Goal: Information Seeking & Learning: Learn about a topic

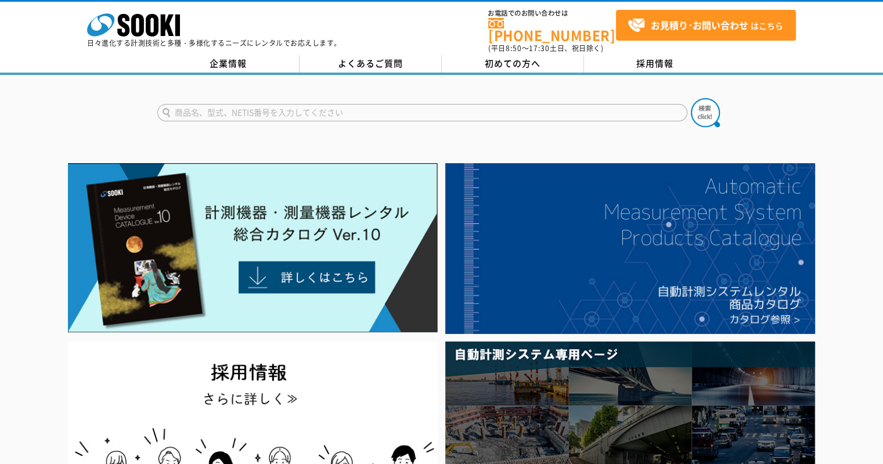
click at [412, 111] on input "text" at bounding box center [422, 112] width 530 height 17
click at [412, 104] on input "text" at bounding box center [422, 112] width 530 height 17
type input "商品名、型式、NETIS番号を入力してください"
click at [310, 106] on input "text" at bounding box center [422, 112] width 530 height 17
type input "パノラマ"
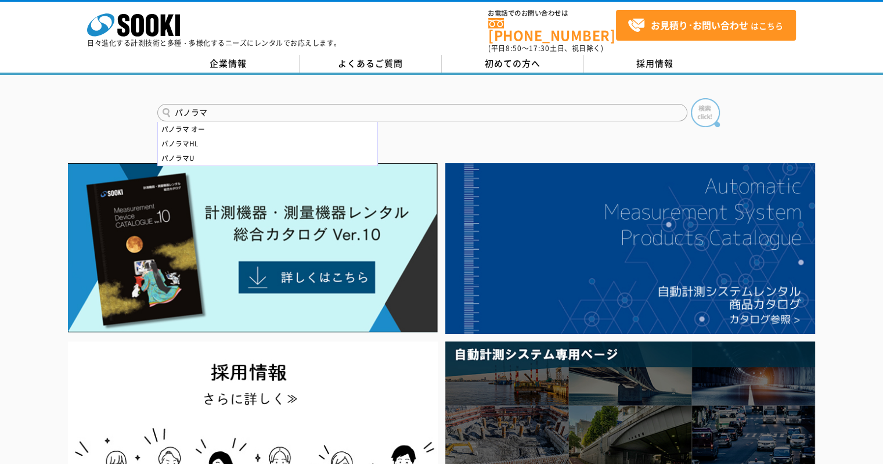
click at [710, 106] on img at bounding box center [705, 112] width 29 height 29
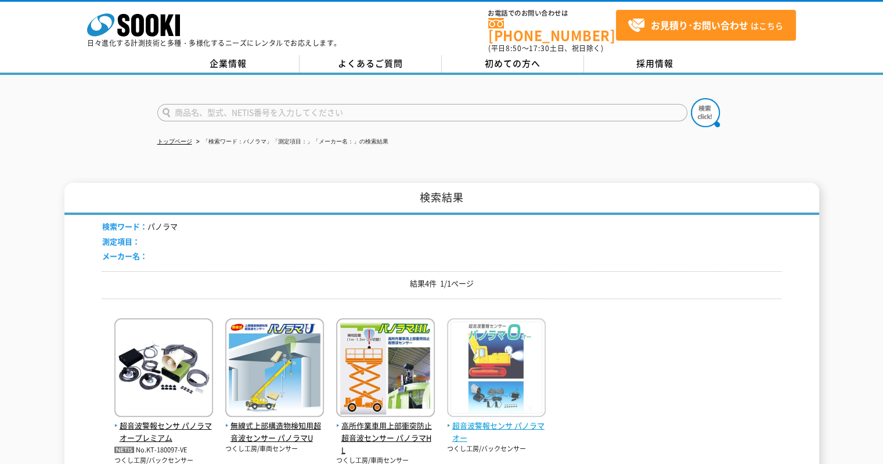
click at [499, 424] on span "超音波警報センサ パノラマオー" at bounding box center [496, 432] width 99 height 24
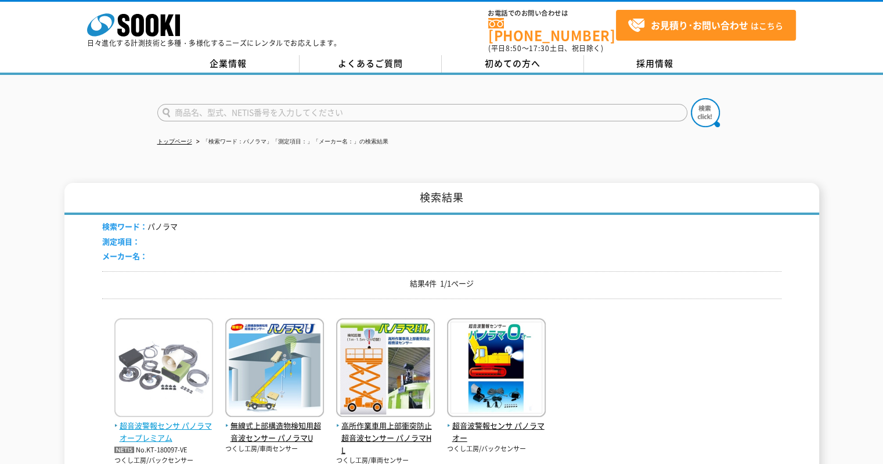
click at [165, 420] on span "超音波警報センサ パノラマオープレミアム" at bounding box center [163, 432] width 99 height 24
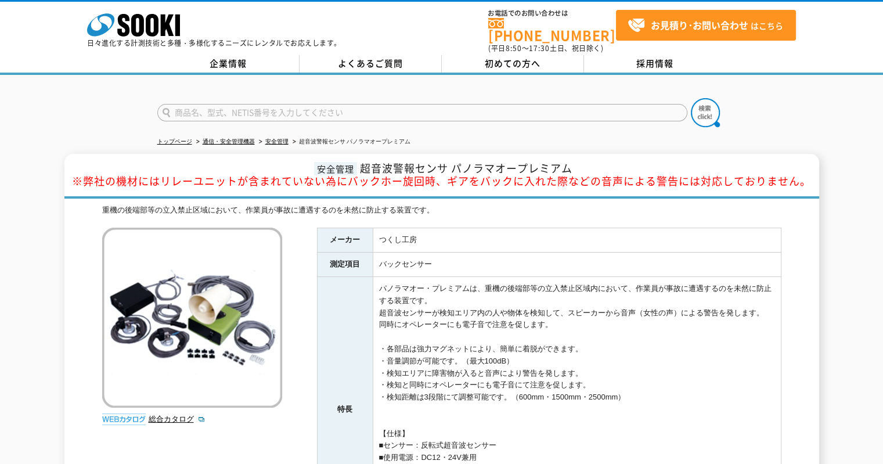
click at [259, 111] on input "text" at bounding box center [422, 112] width 530 height 17
type input "HERI"
click at [718, 111] on img at bounding box center [705, 112] width 29 height 29
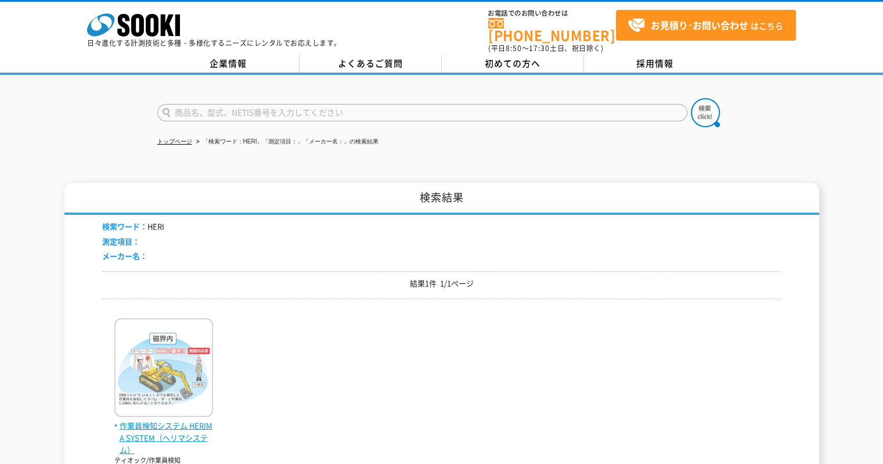
click at [170, 402] on img at bounding box center [163, 369] width 99 height 102
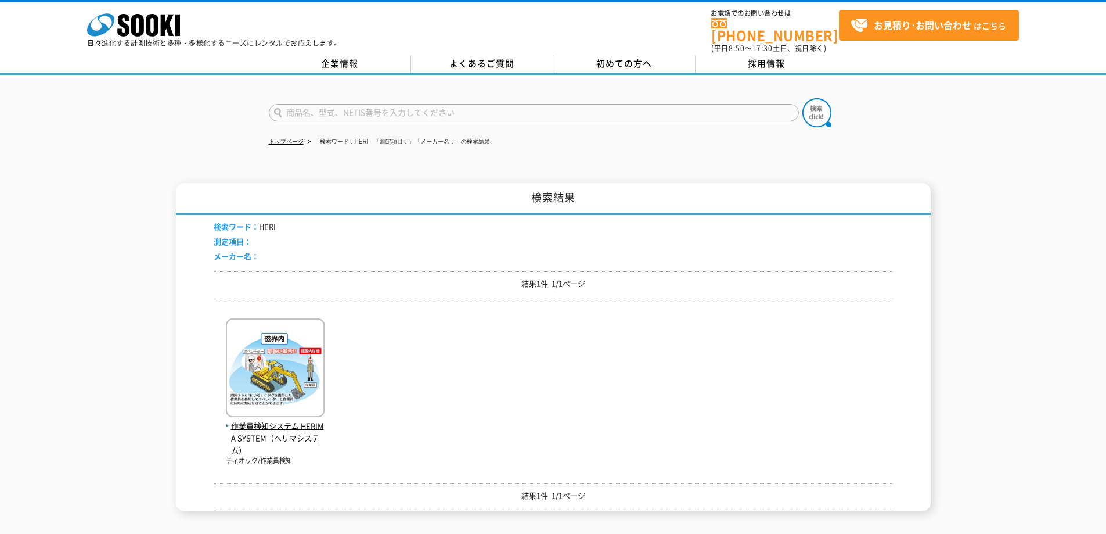
click at [387, 315] on div "作業員検知システム HERIMA SYSTEM（ヘリマシステム） ティオック/作業員検知" at bounding box center [553, 387] width 679 height 158
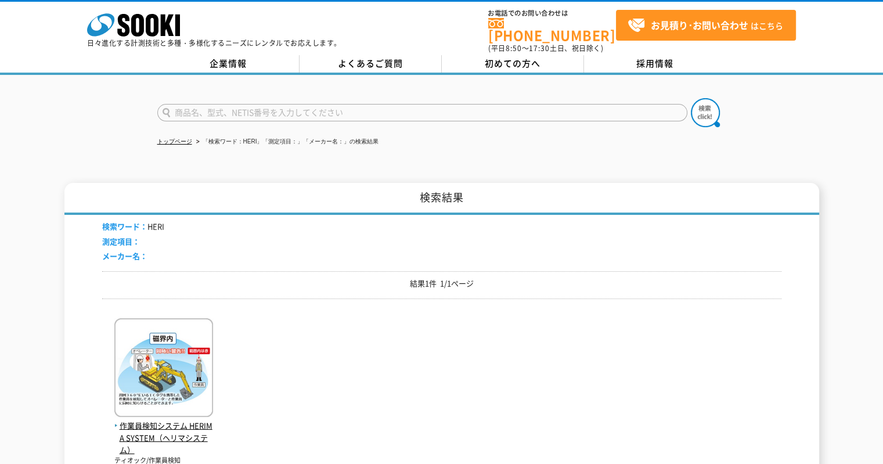
click at [230, 104] on input "text" at bounding box center [422, 112] width 530 height 17
type input "ハッと"
click at [691, 98] on button at bounding box center [705, 112] width 29 height 29
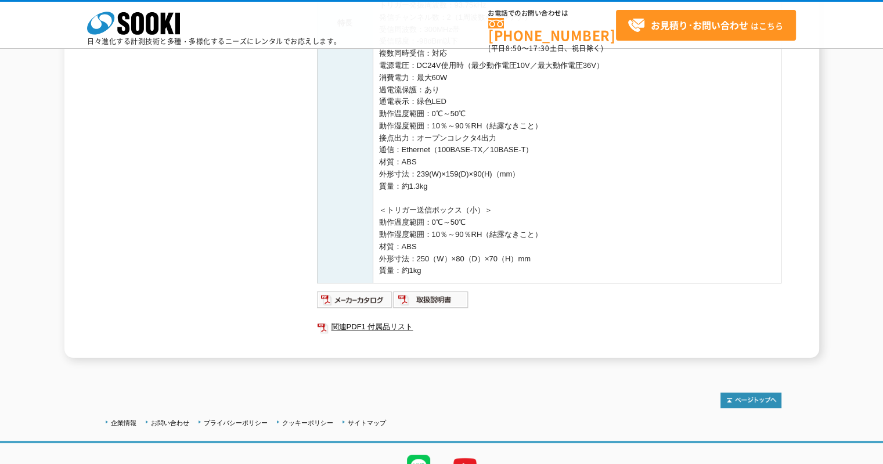
scroll to position [505, 0]
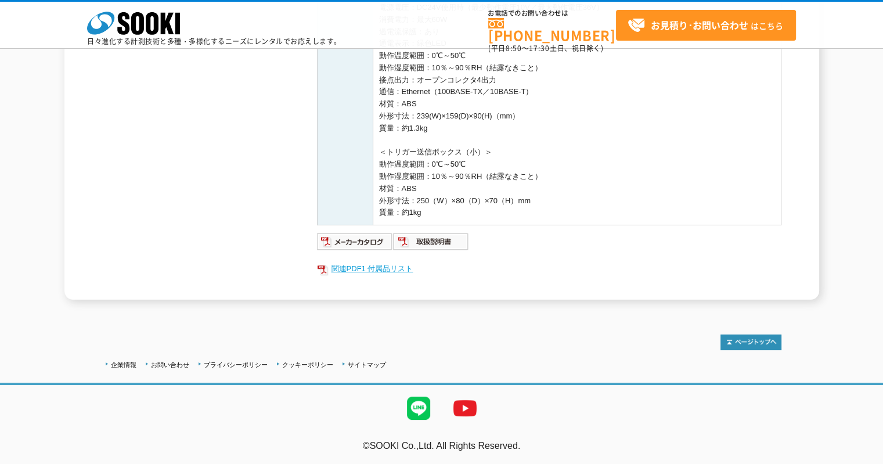
click at [369, 276] on ul "関連PDF1 付属品リスト" at bounding box center [549, 268] width 465 height 27
click at [365, 268] on link "関連PDF1 付属品リスト" at bounding box center [549, 268] width 465 height 15
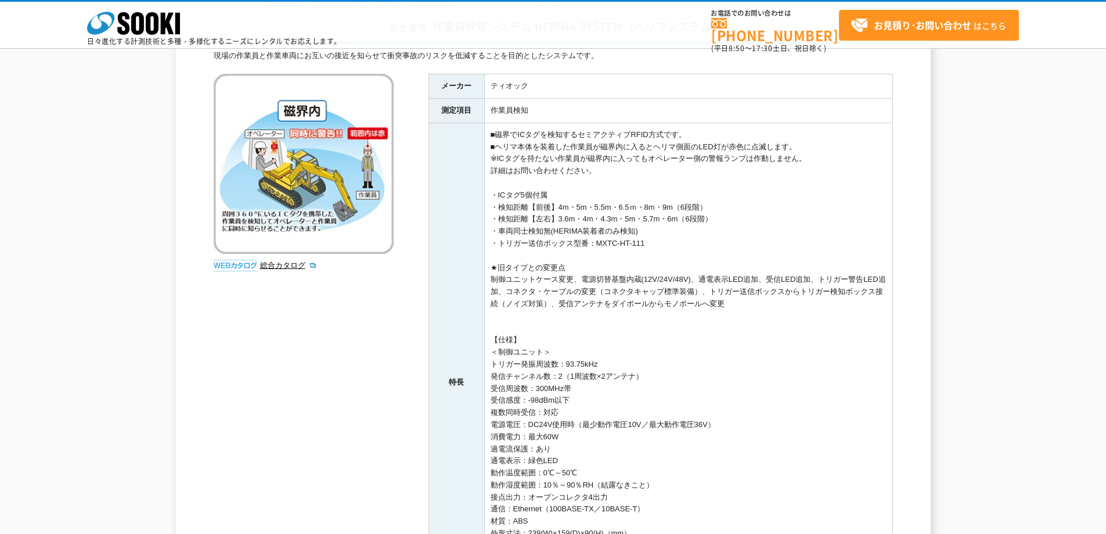
scroll to position [0, 0]
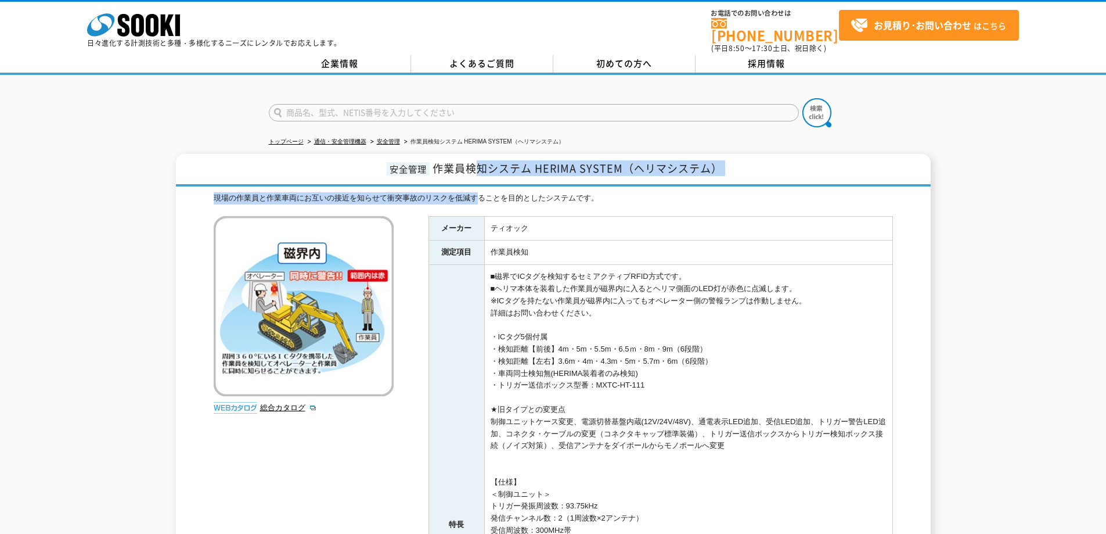
drag, startPoint x: 480, startPoint y: 183, endPoint x: 400, endPoint y: 77, distance: 132.7
click at [470, 160] on div "安全管理 作業員検知システム HERIMA SYSTEM（ヘリマシステム） 現場の作業員と作業車両にお互いの接近を知らせて衝突事故のリスクを低減することを目的…" at bounding box center [553, 506] width 755 height 705
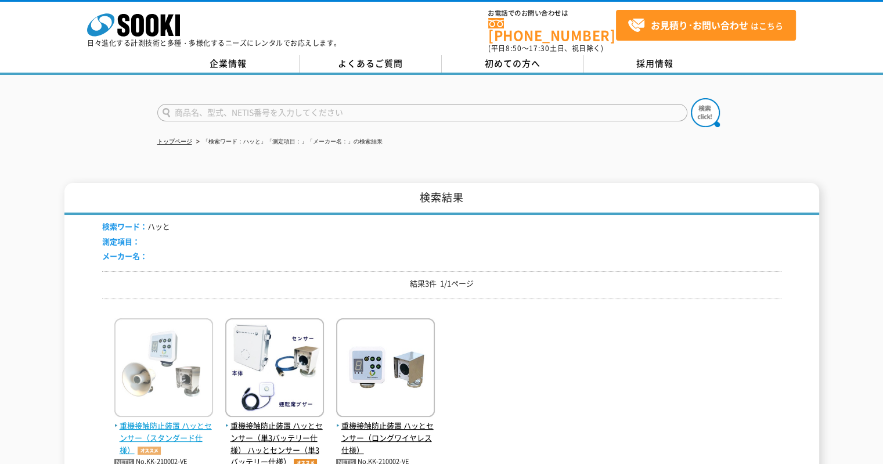
click at [172, 422] on span "重機接触防止装置 ハッとセンサー（スタンダード仕様）" at bounding box center [163, 438] width 99 height 36
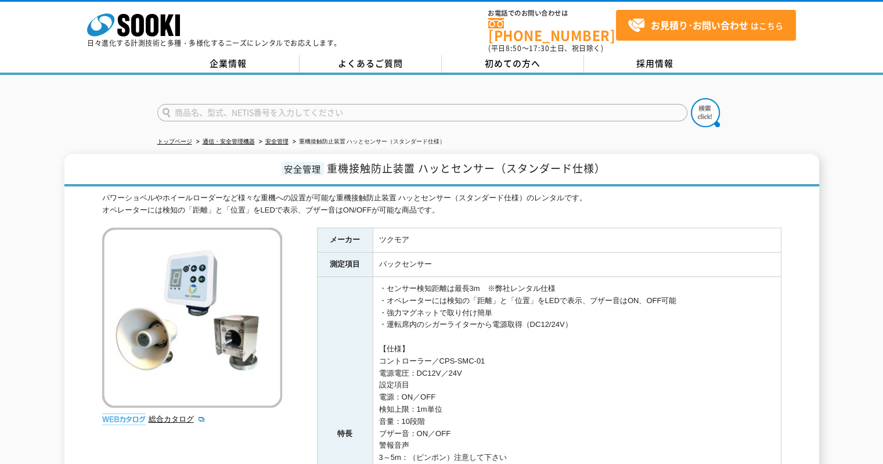
click at [276, 111] on input "text" at bounding box center [422, 112] width 530 height 17
type input "おくだけ"
click at [691, 98] on button at bounding box center [705, 112] width 29 height 29
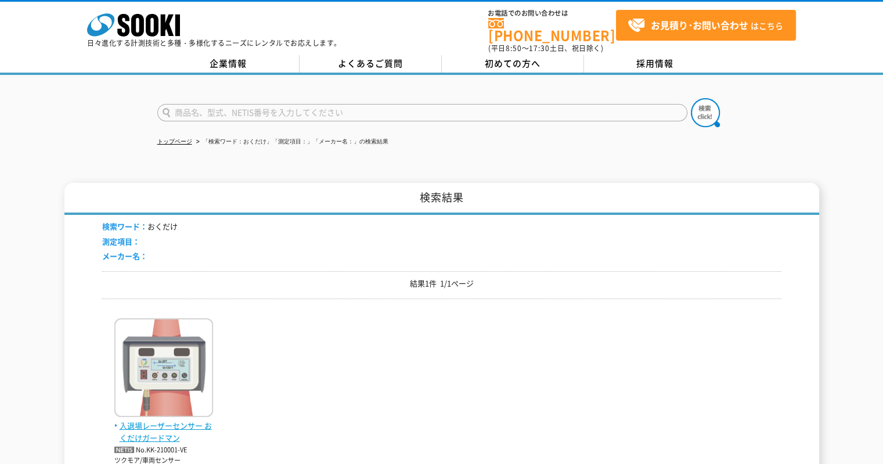
click at [175, 402] on img at bounding box center [163, 369] width 99 height 102
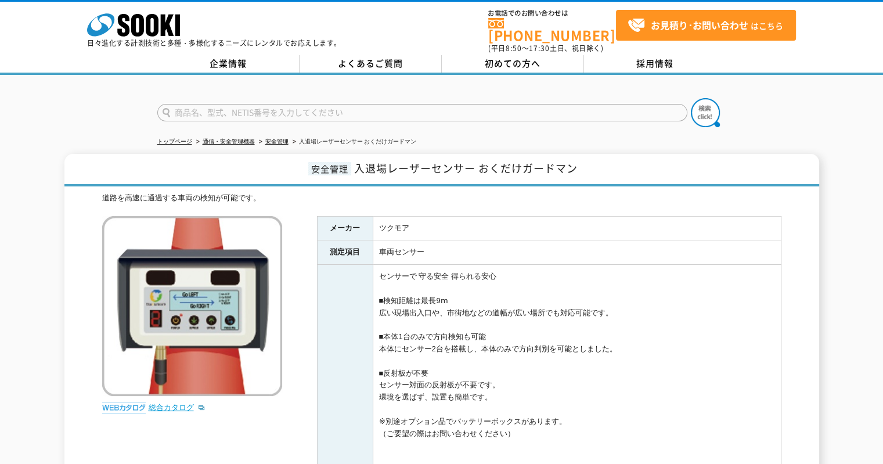
click at [185, 403] on link "総合カタログ" at bounding box center [177, 407] width 57 height 9
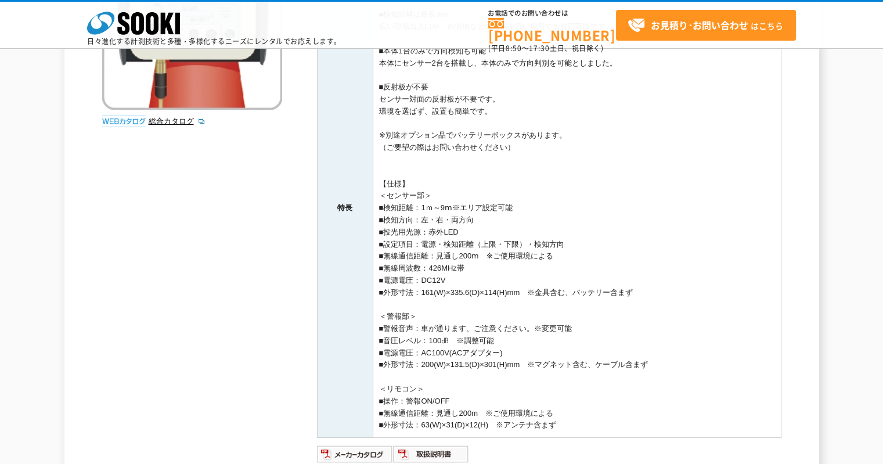
scroll to position [348, 0]
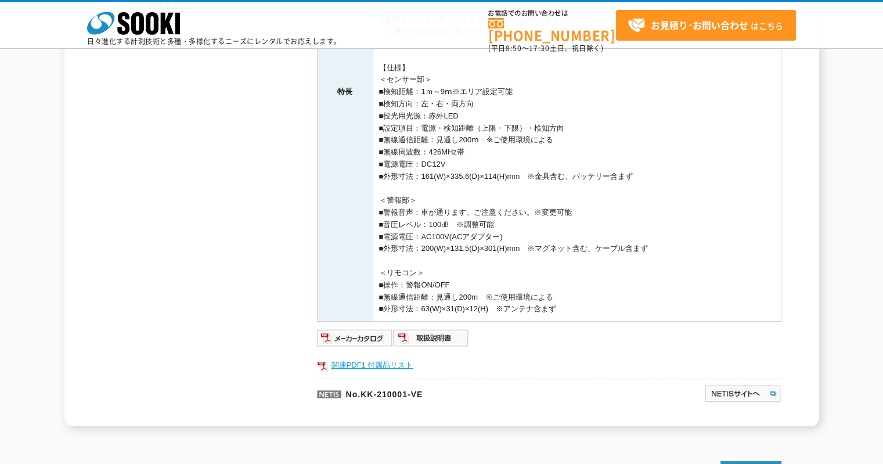
click at [379, 364] on link "関連PDF1 付属品リスト" at bounding box center [549, 365] width 465 height 15
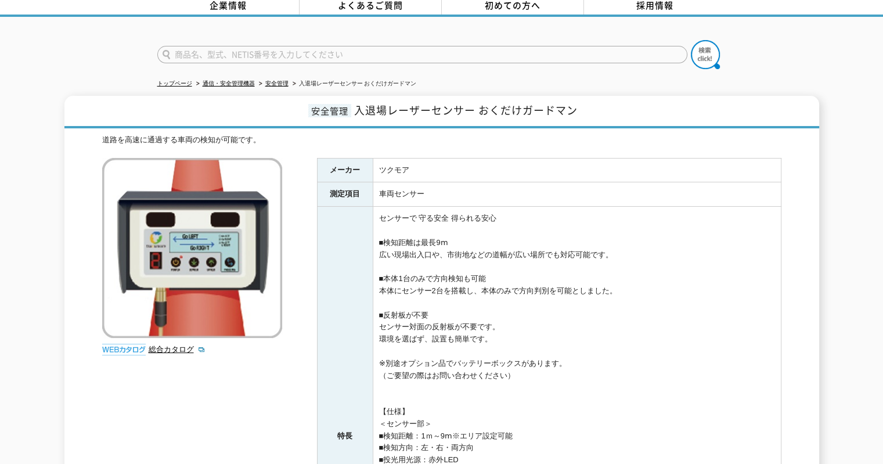
scroll to position [0, 0]
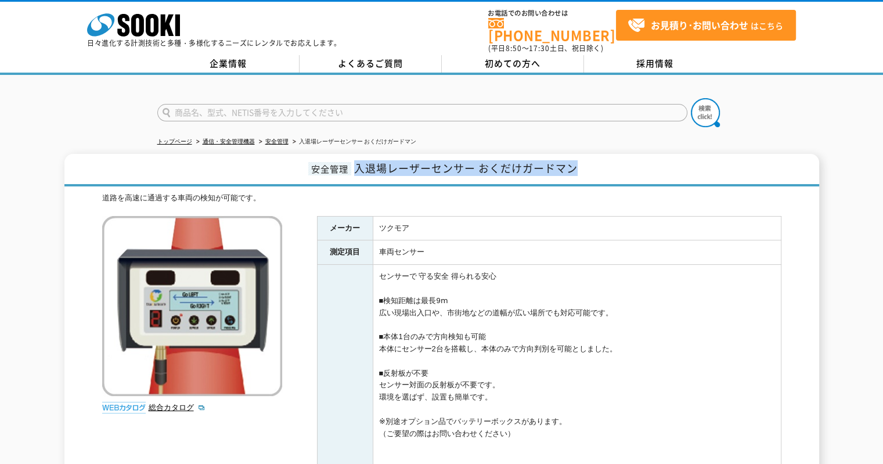
drag, startPoint x: 355, startPoint y: 158, endPoint x: 669, endPoint y: 172, distance: 313.9
click at [662, 157] on h1 "安全管理 入退場レーザーセンサー おくだけガードマン" at bounding box center [441, 170] width 755 height 33
copy span "入退場レーザーセンサー おくだけガードマン"
drag, startPoint x: 273, startPoint y: 104, endPoint x: 268, endPoint y: 98, distance: 7.8
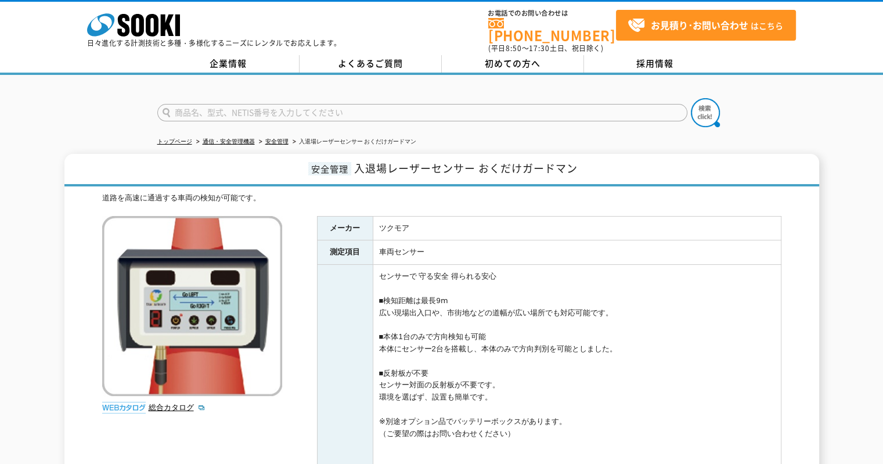
click at [272, 104] on input "text" at bounding box center [422, 112] width 530 height 17
type input "ら"
type input "ラジオ"
click at [691, 98] on button at bounding box center [705, 112] width 29 height 29
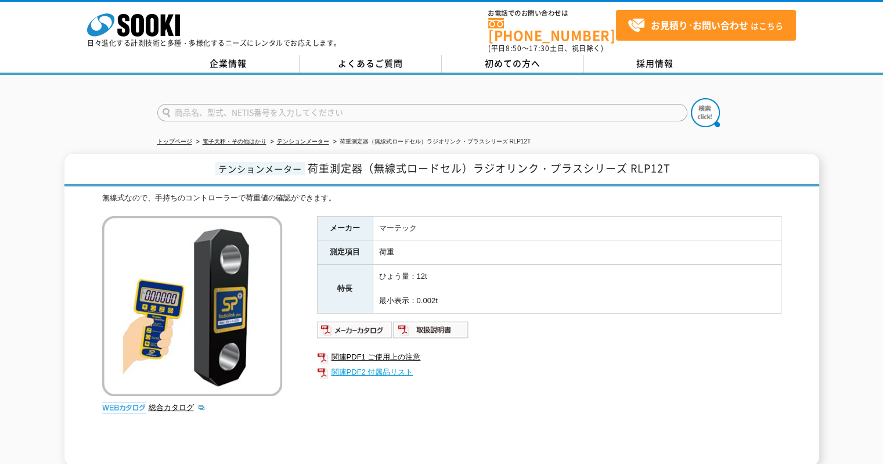
click at [354, 369] on link "関連PDF2 付属品リスト" at bounding box center [549, 372] width 465 height 15
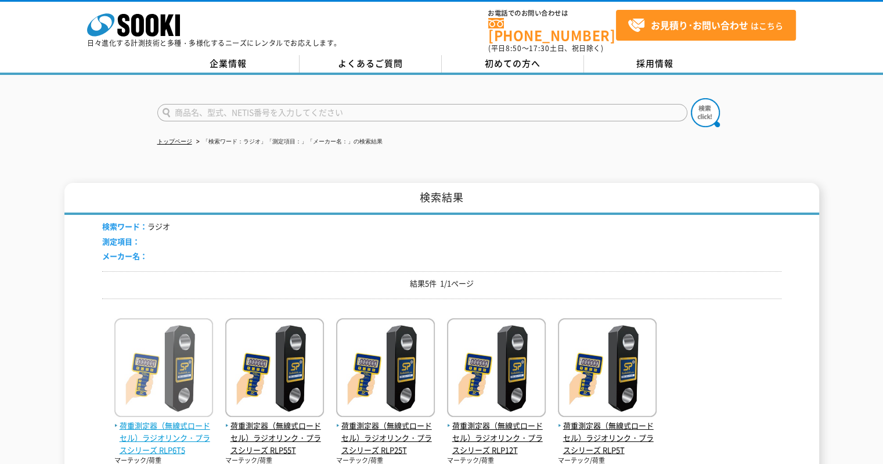
click at [145, 378] on img at bounding box center [163, 369] width 99 height 102
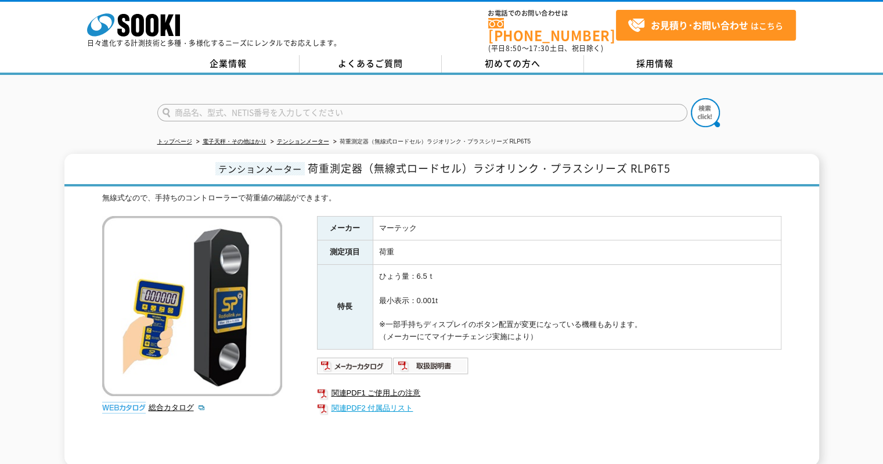
click at [357, 404] on link "関連PDF2 付属品リスト" at bounding box center [549, 408] width 465 height 15
